Goal: Information Seeking & Learning: Learn about a topic

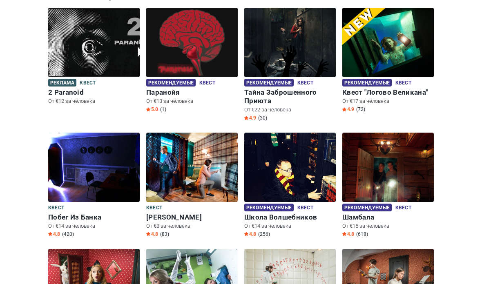
scroll to position [139, 0]
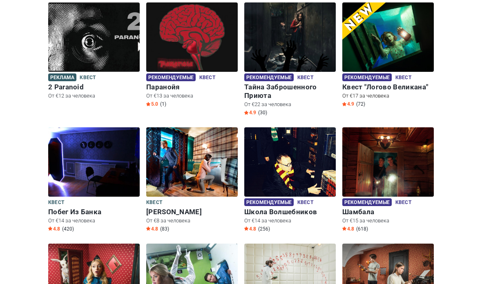
click at [424, 50] on img at bounding box center [387, 36] width 91 height 69
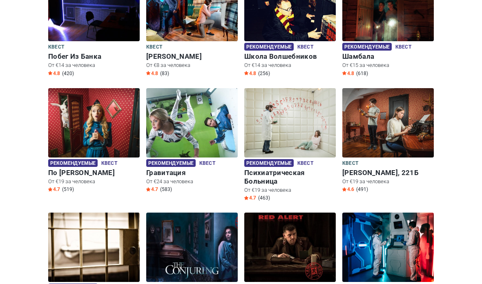
scroll to position [294, 0]
click at [382, 111] on img at bounding box center [387, 123] width 91 height 69
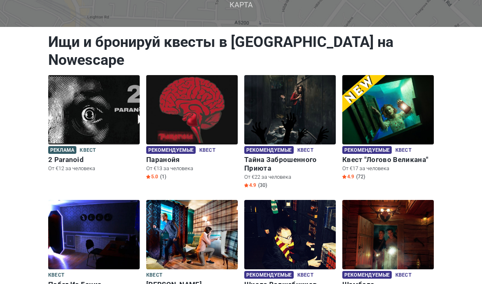
scroll to position [66, 0]
click at [94, 87] on img at bounding box center [93, 110] width 91 height 69
click at [176, 100] on img at bounding box center [191, 109] width 91 height 69
click at [175, 96] on img at bounding box center [191, 109] width 91 height 69
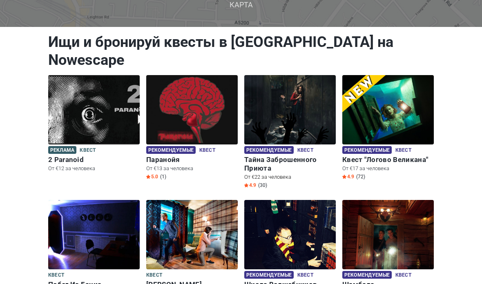
click at [270, 100] on img at bounding box center [289, 109] width 91 height 69
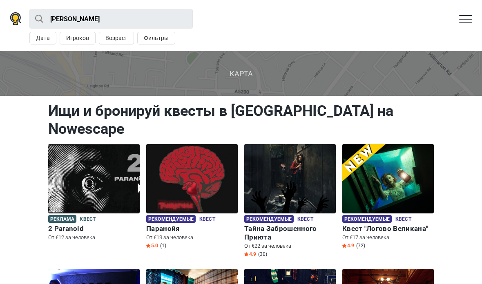
scroll to position [1, 0]
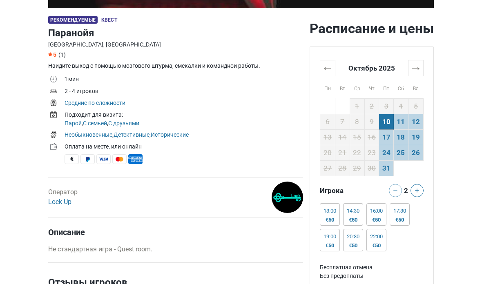
scroll to position [240, 0]
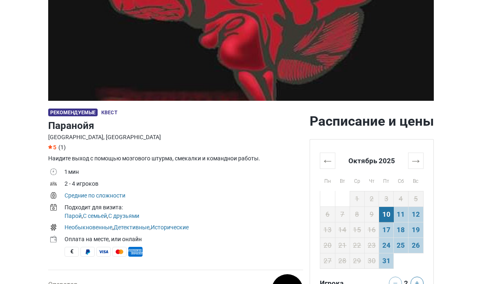
scroll to position [137, 0]
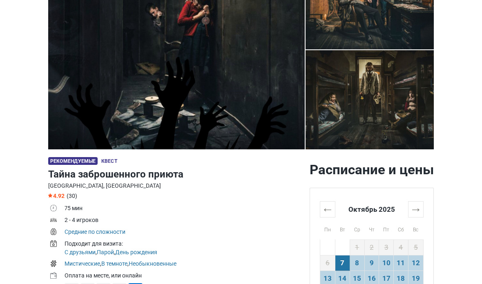
scroll to position [117, 0]
